Goal: Find specific page/section: Find specific page/section

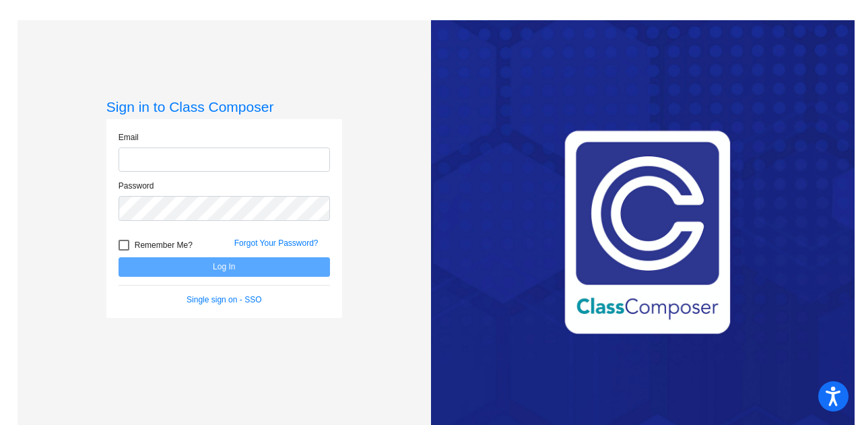
type input "nickim971@csemn.org"
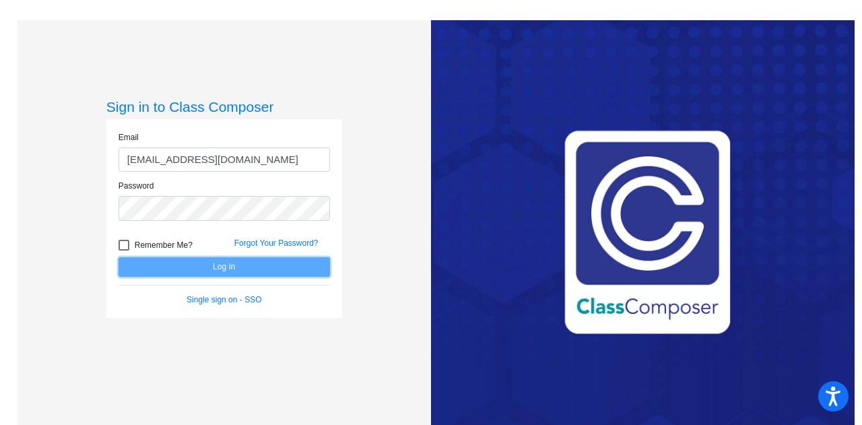
click at [185, 267] on button "Log In" at bounding box center [223, 267] width 211 height 20
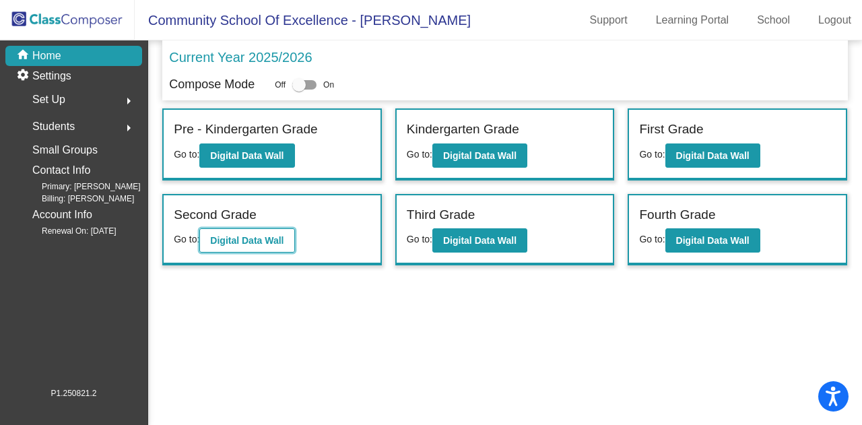
click at [260, 246] on button "Digital Data Wall" at bounding box center [246, 240] width 95 height 24
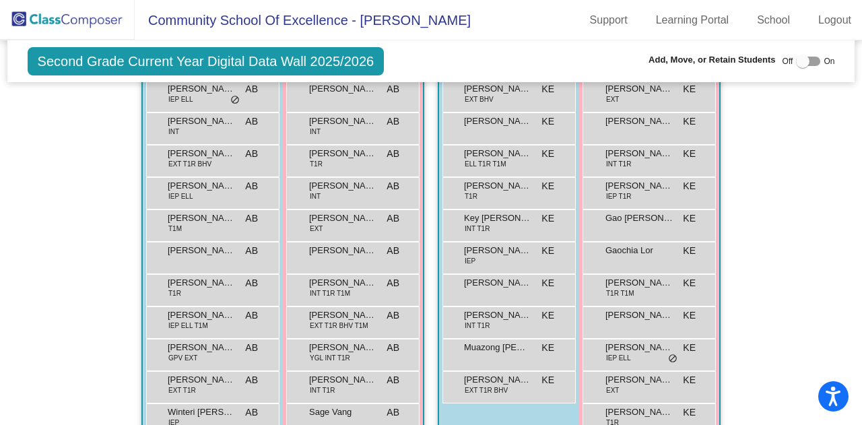
scroll to position [437, 0]
